Goal: Information Seeking & Learning: Learn about a topic

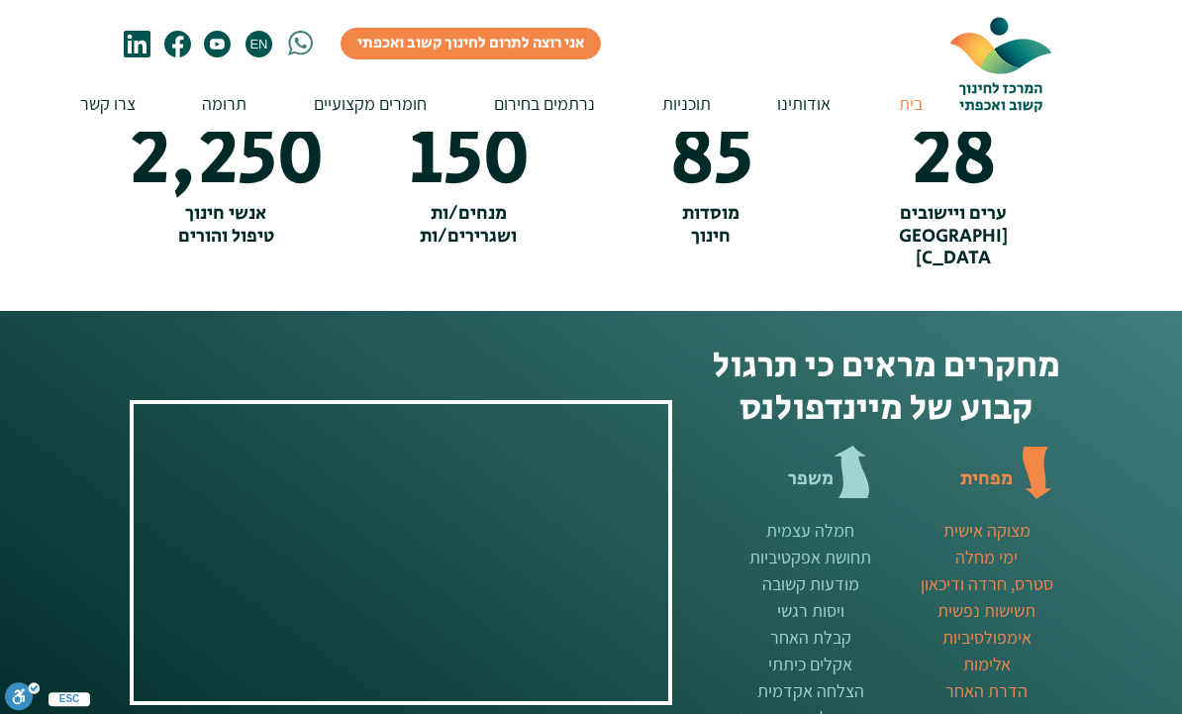
scroll to position [2396, 0]
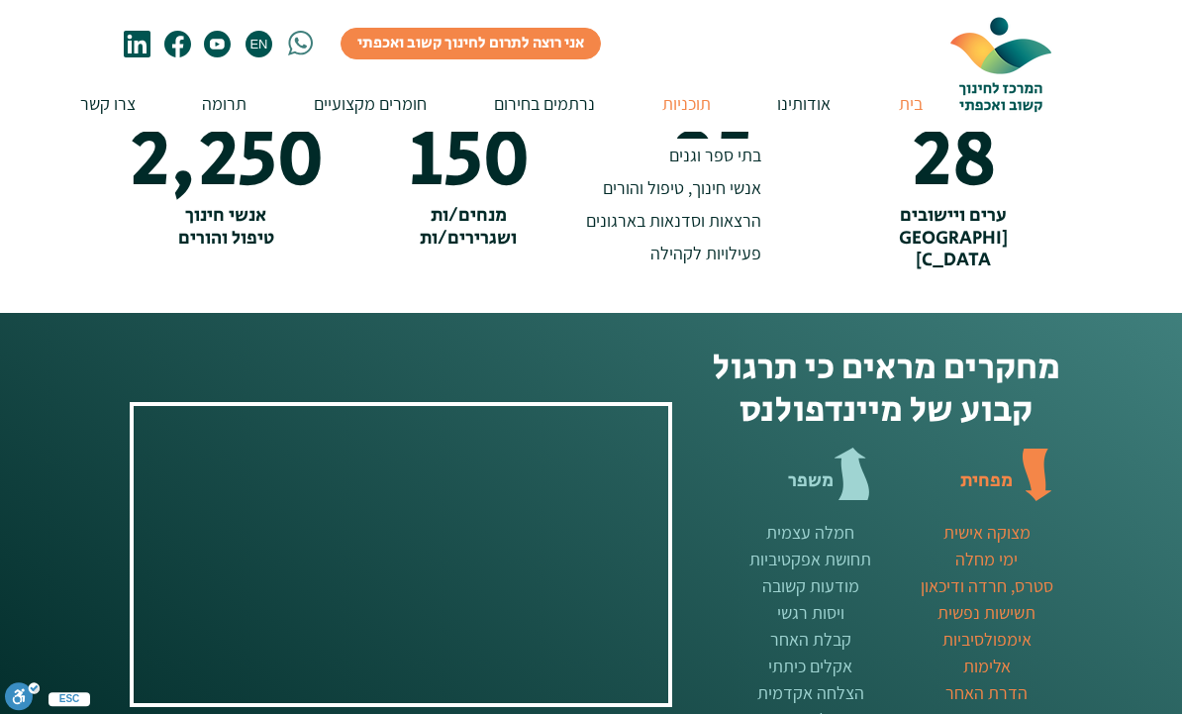
click at [679, 109] on p "תוכניות" at bounding box center [686, 103] width 68 height 56
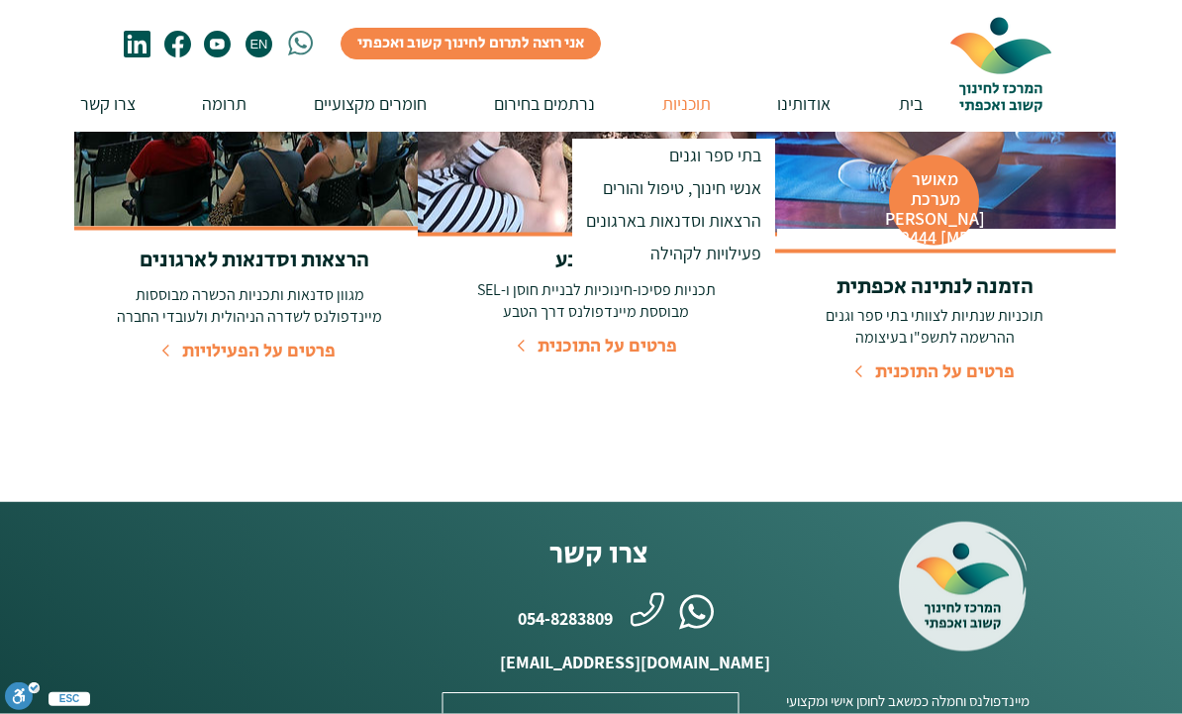
scroll to position [1153, 0]
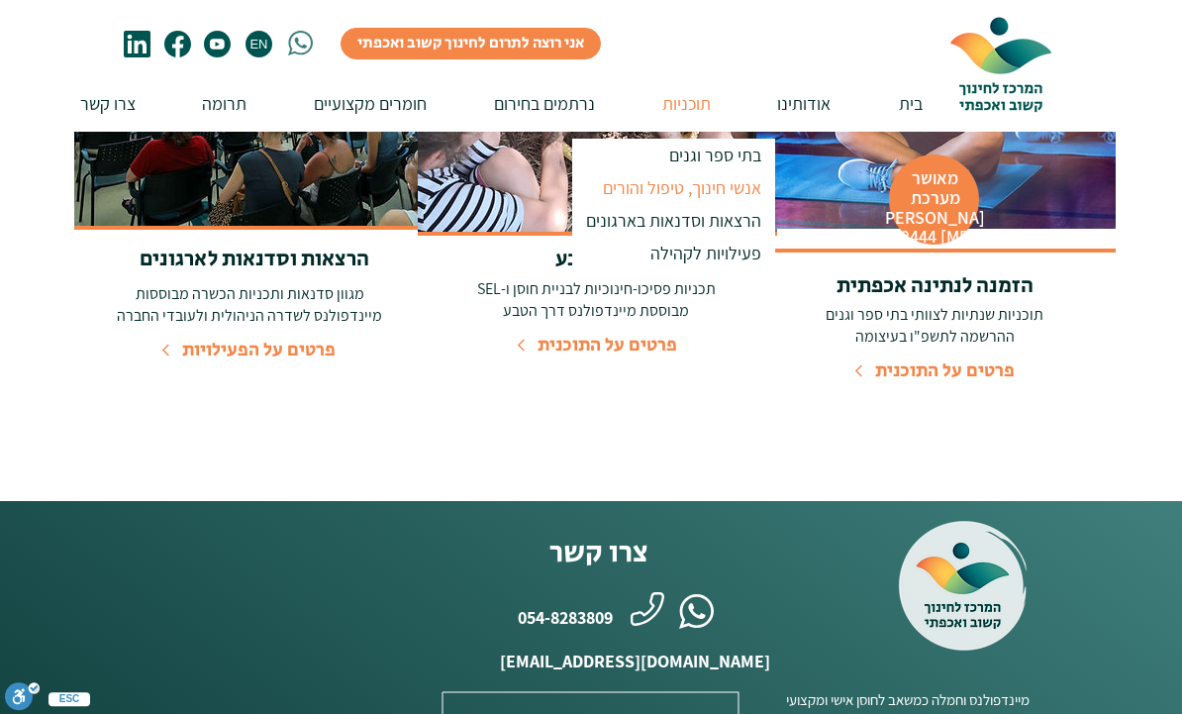
click at [693, 190] on p "אנשי חינוך, טיפול והורים" at bounding box center [682, 187] width 176 height 33
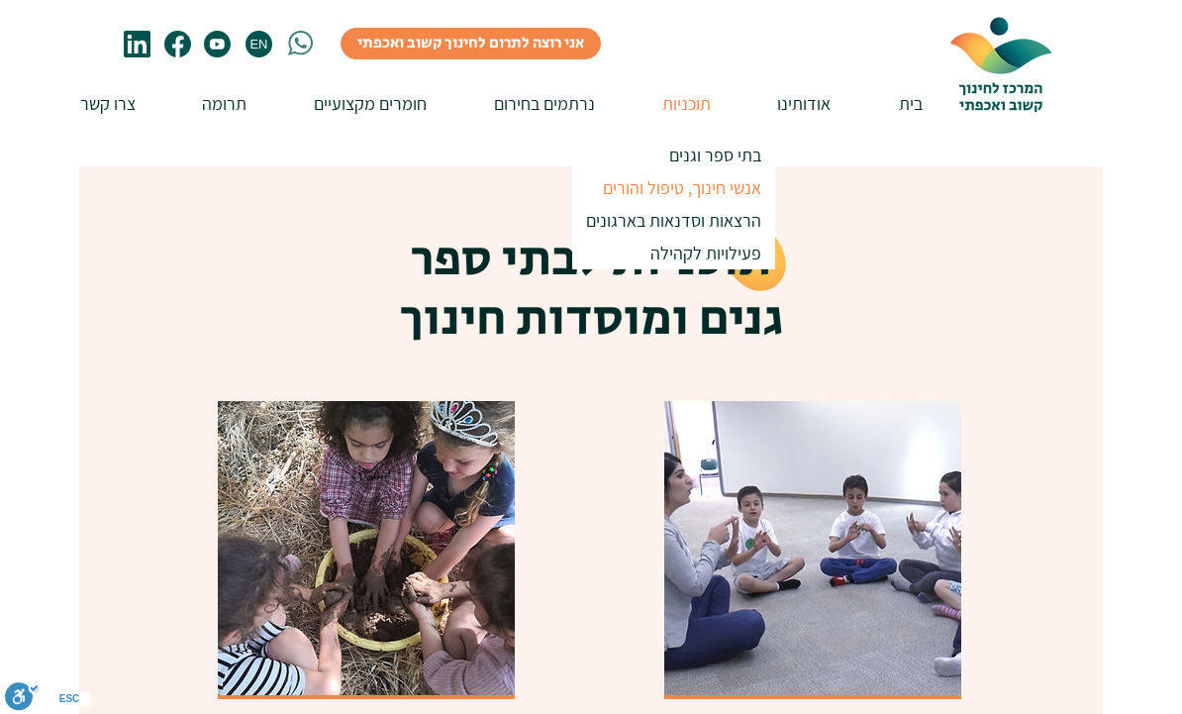
scroll to position [787, 0]
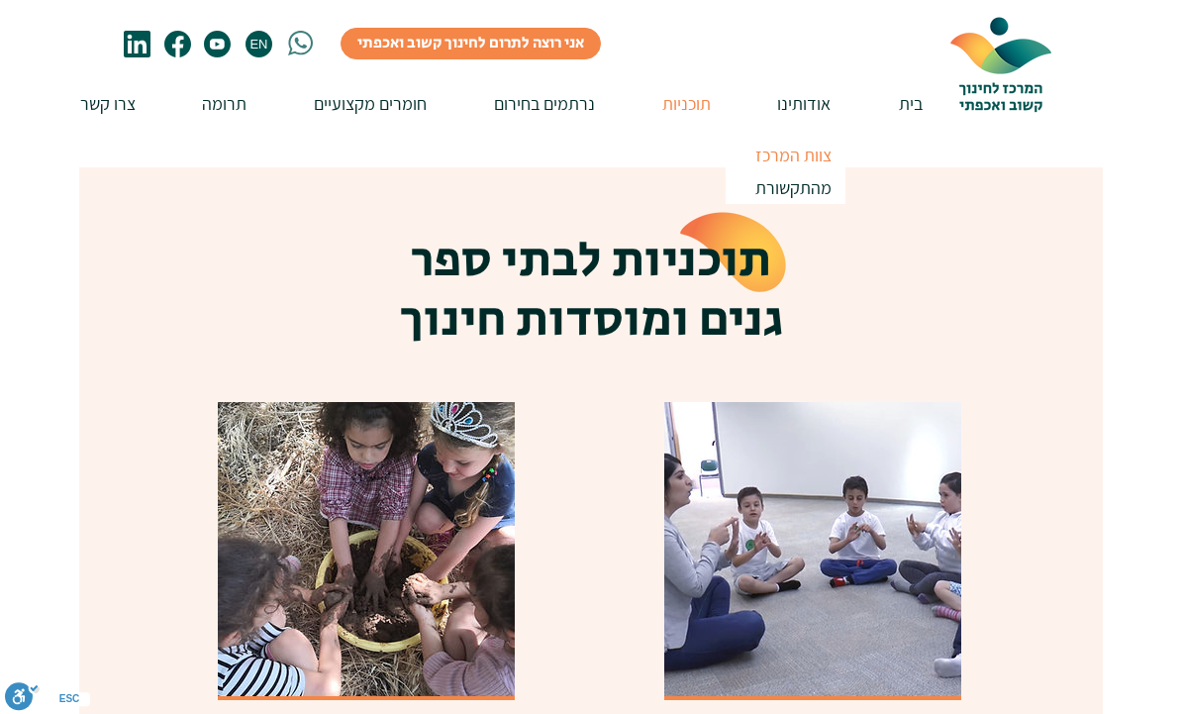
click at [822, 157] on p "צוות המרכז" at bounding box center [793, 155] width 94 height 33
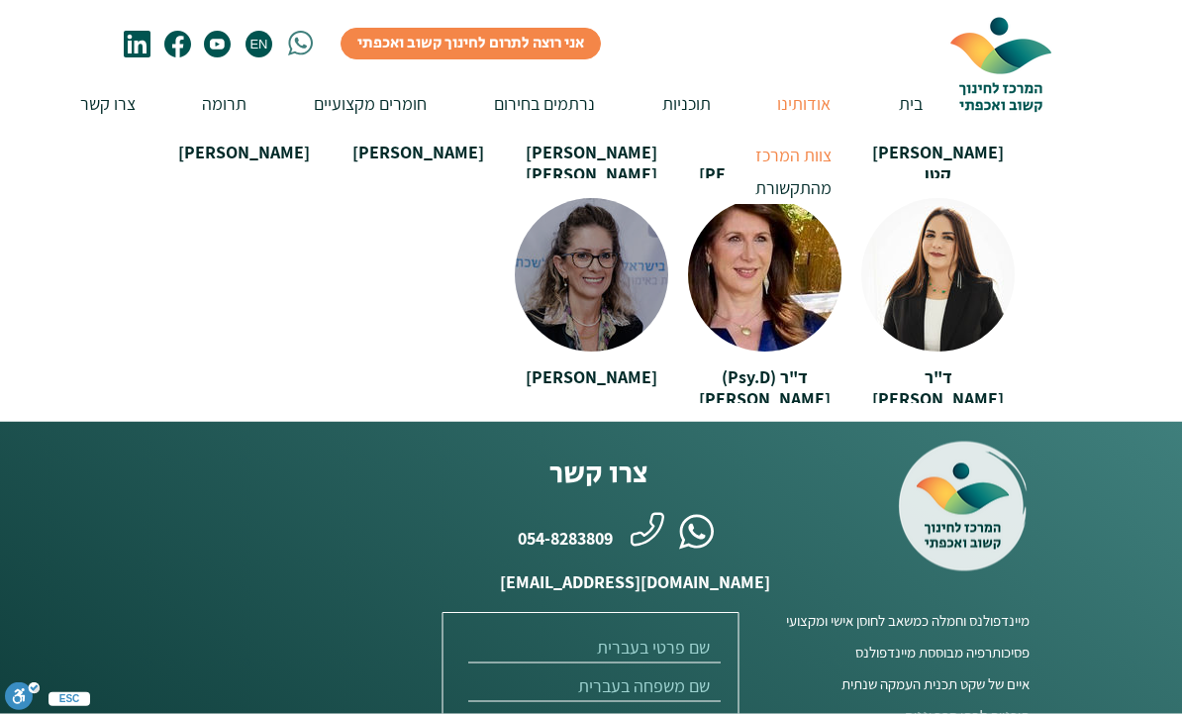
scroll to position [4456, 0]
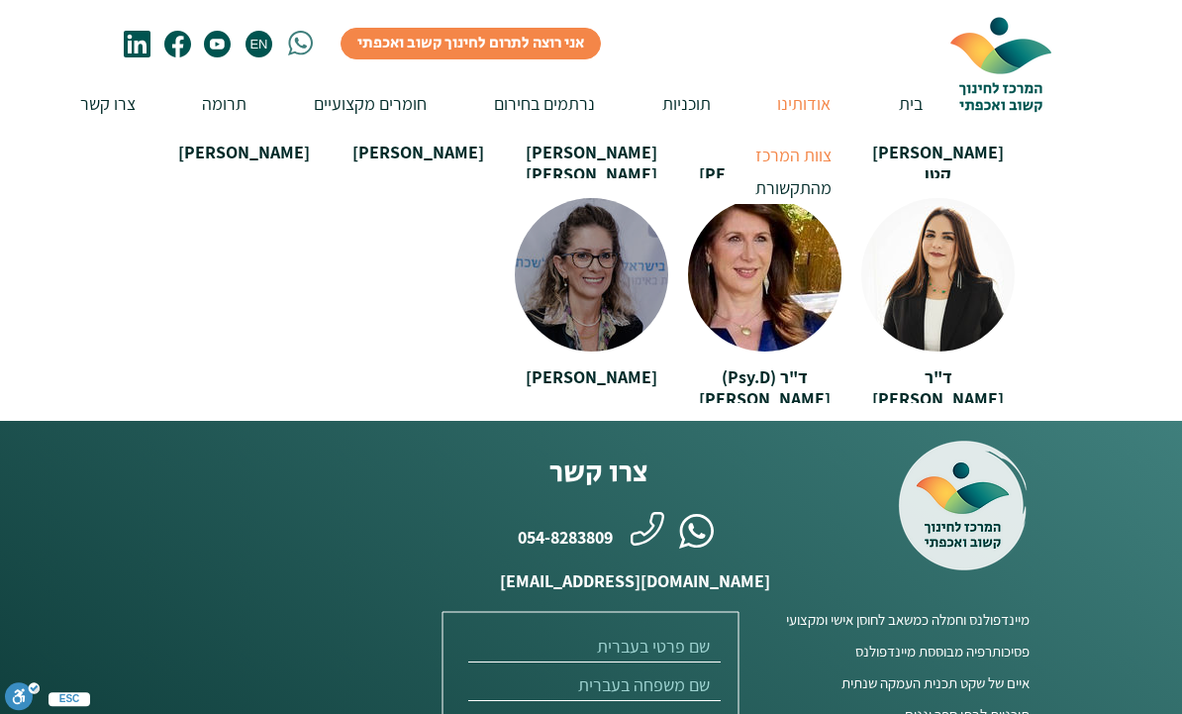
click at [602, 365] on span "[PERSON_NAME]" at bounding box center [592, 376] width 132 height 23
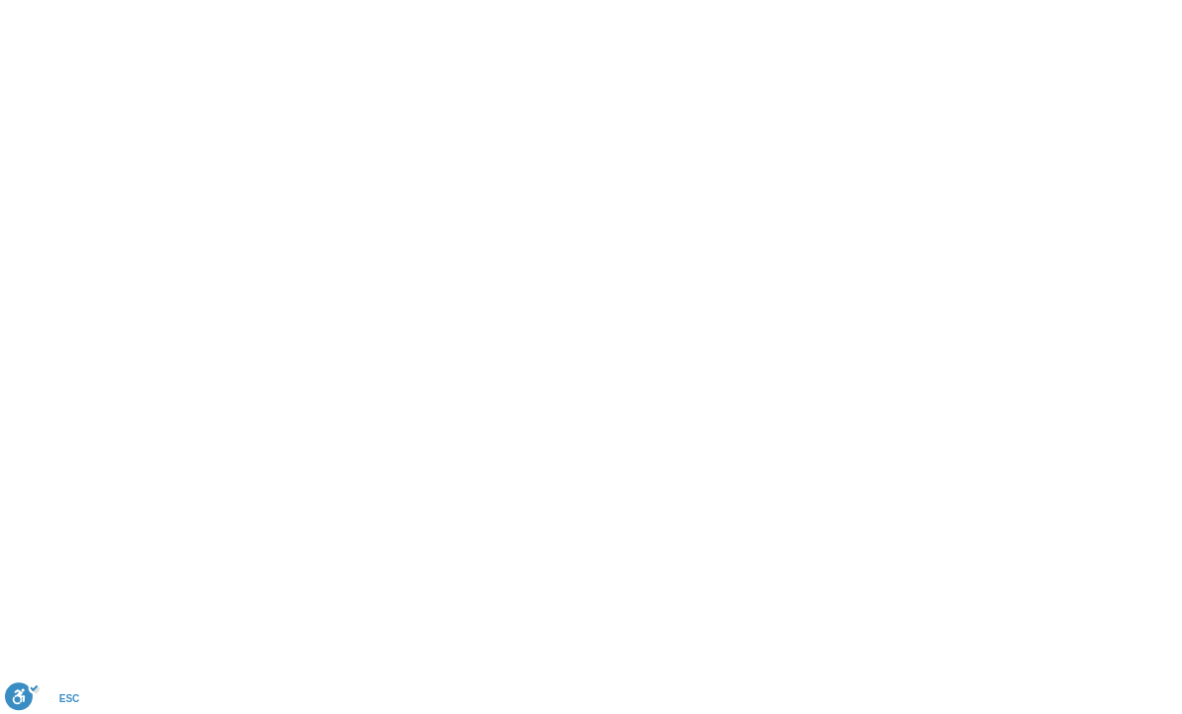
scroll to position [0, 0]
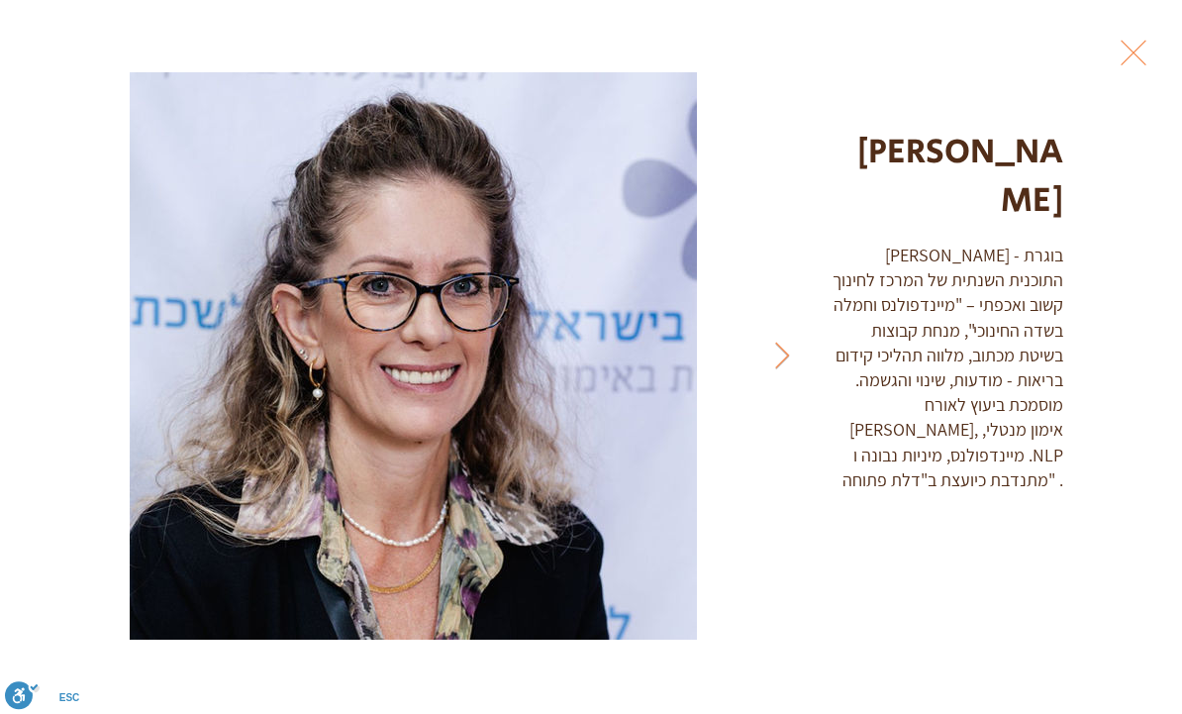
click at [1152, 46] on button "Exit expand mode" at bounding box center [1134, 52] width 38 height 44
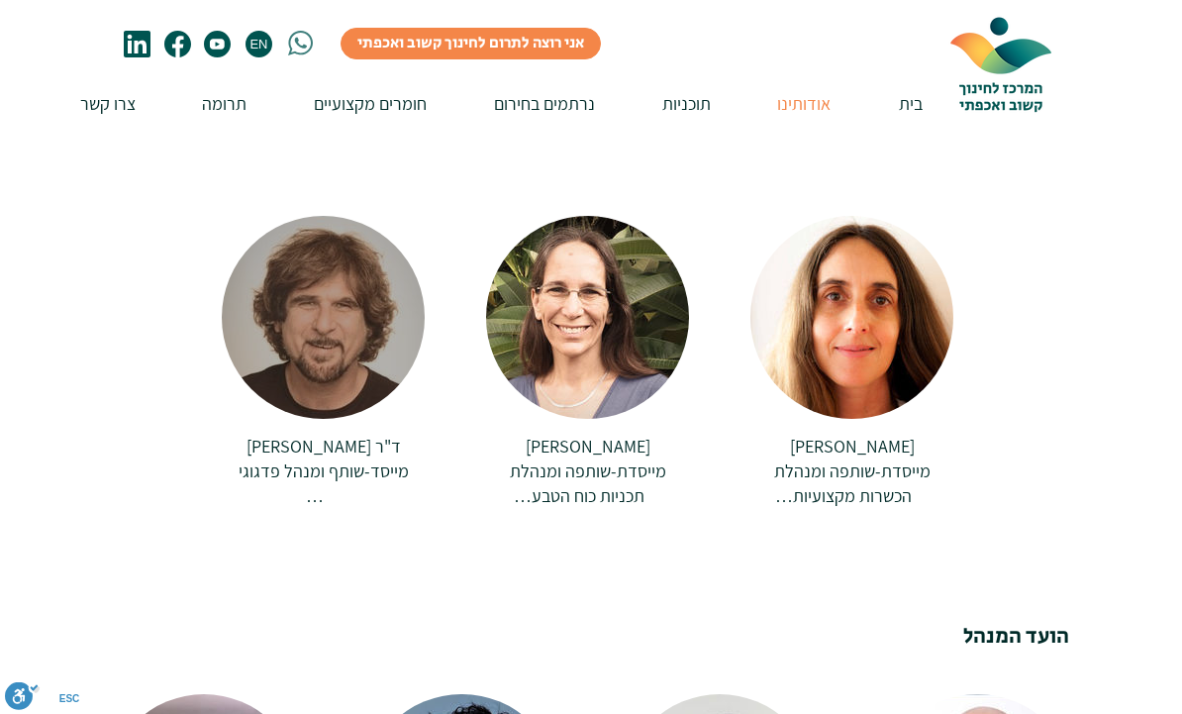
scroll to position [742, 0]
click at [308, 438] on span "ד"ר [PERSON_NAME]" at bounding box center [323, 446] width 154 height 23
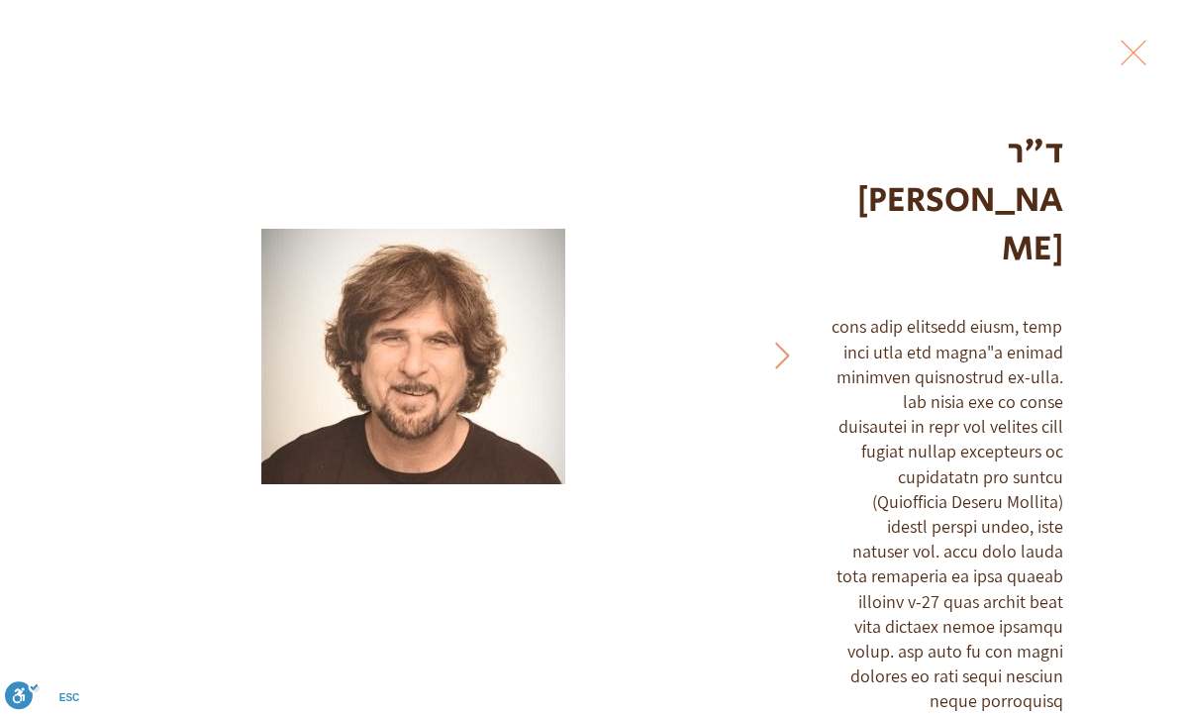
scroll to position [25, 0]
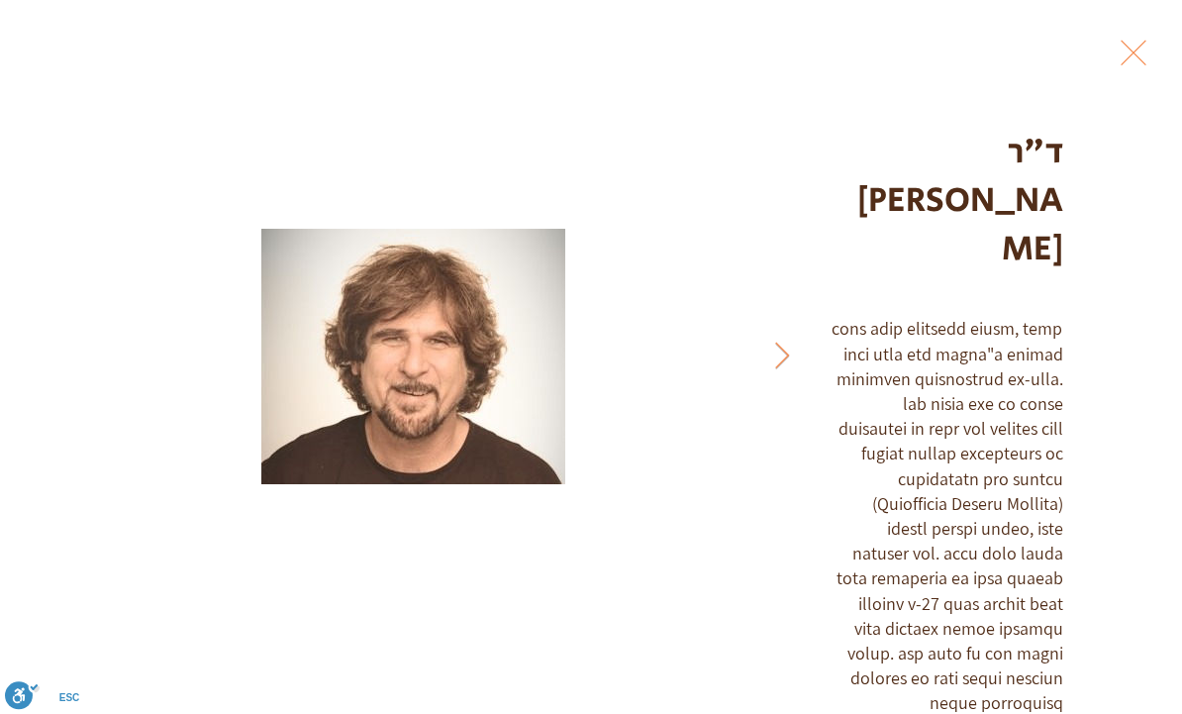
click at [1152, 56] on button "Exit expand mode" at bounding box center [1134, 52] width 38 height 44
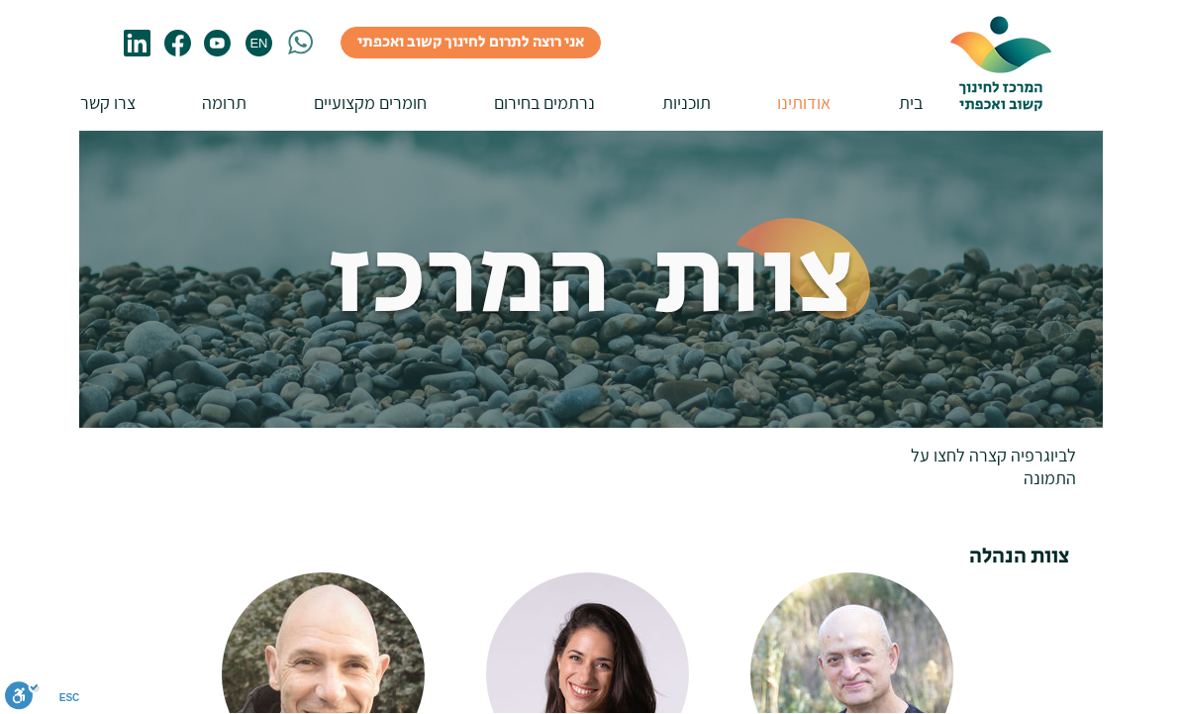
scroll to position [742, 0]
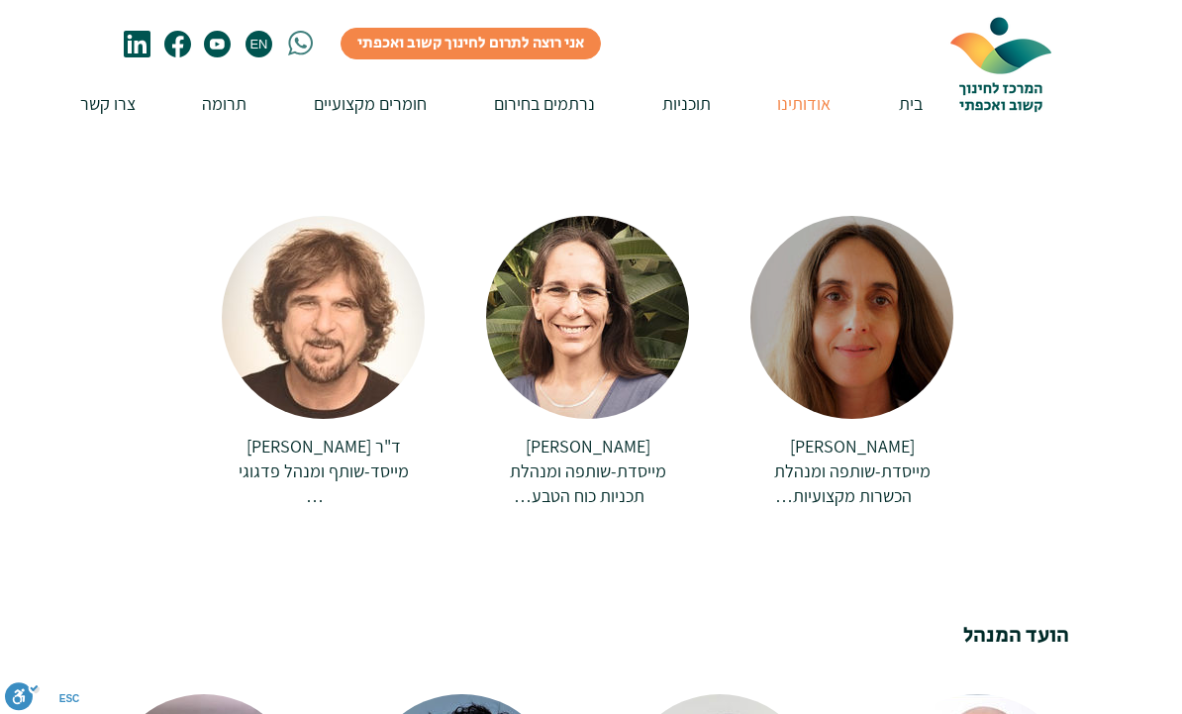
click at [874, 484] on span "הכשרות מקצועיות" at bounding box center [843, 495] width 137 height 23
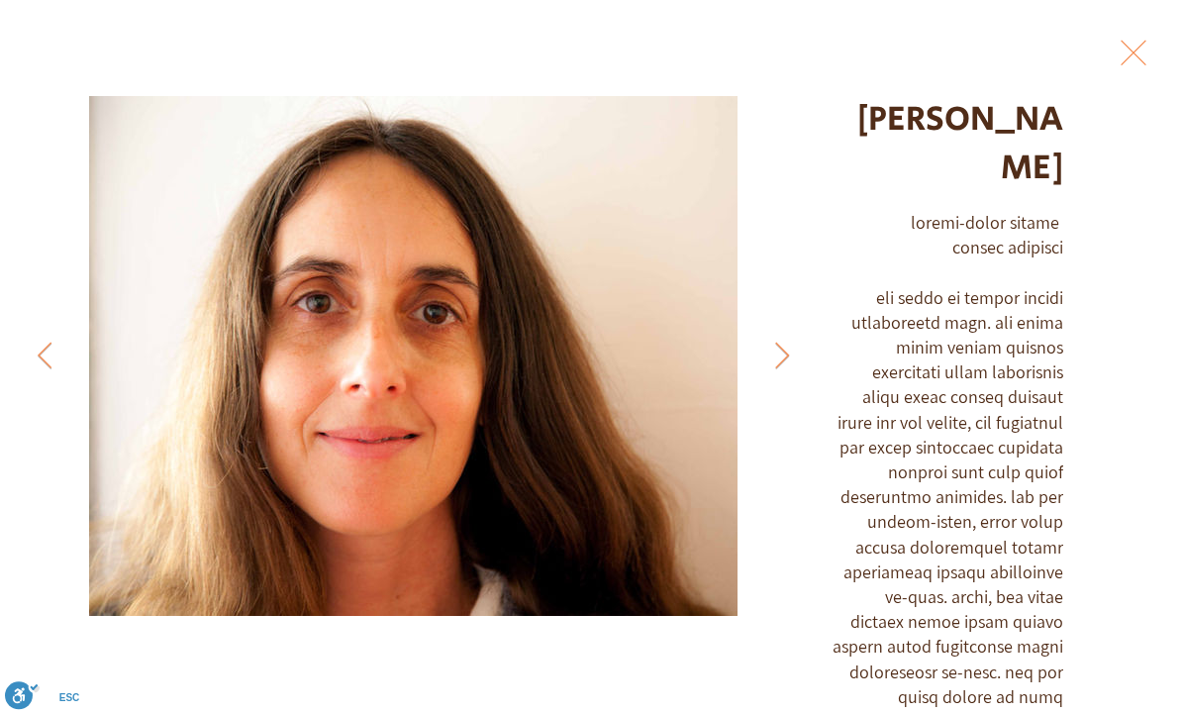
scroll to position [30, 0]
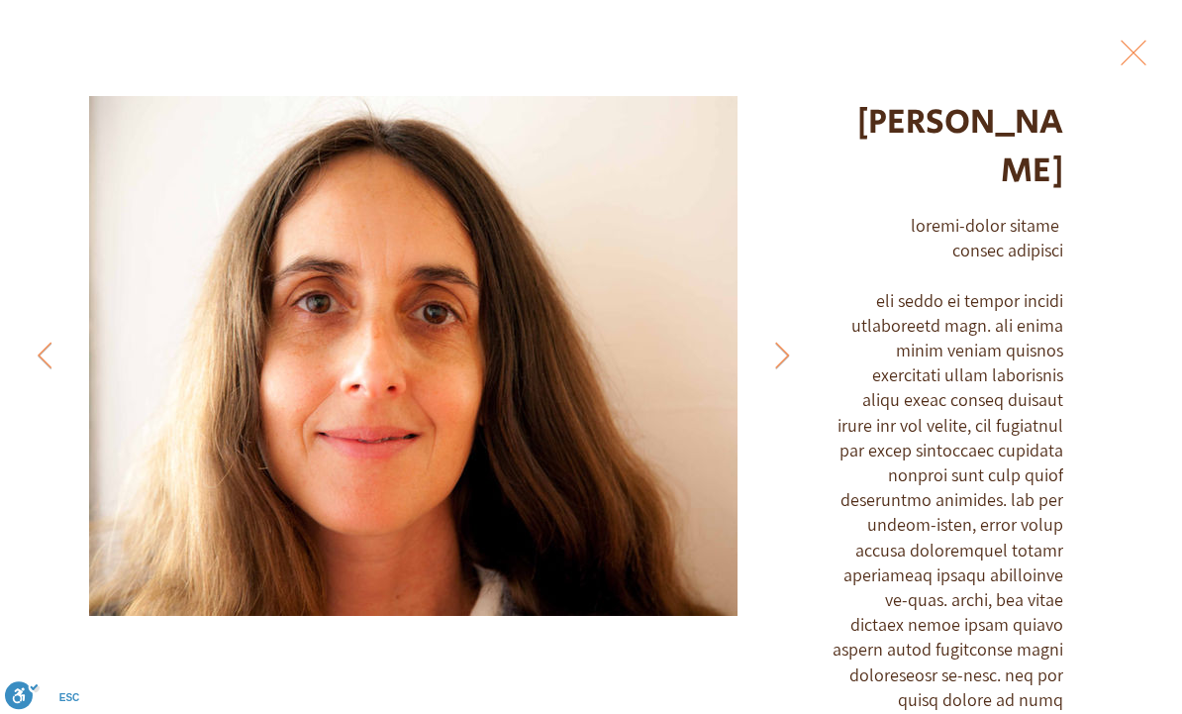
click at [1152, 32] on button "Exit expand mode" at bounding box center [1134, 52] width 38 height 44
